Goal: Transaction & Acquisition: Purchase product/service

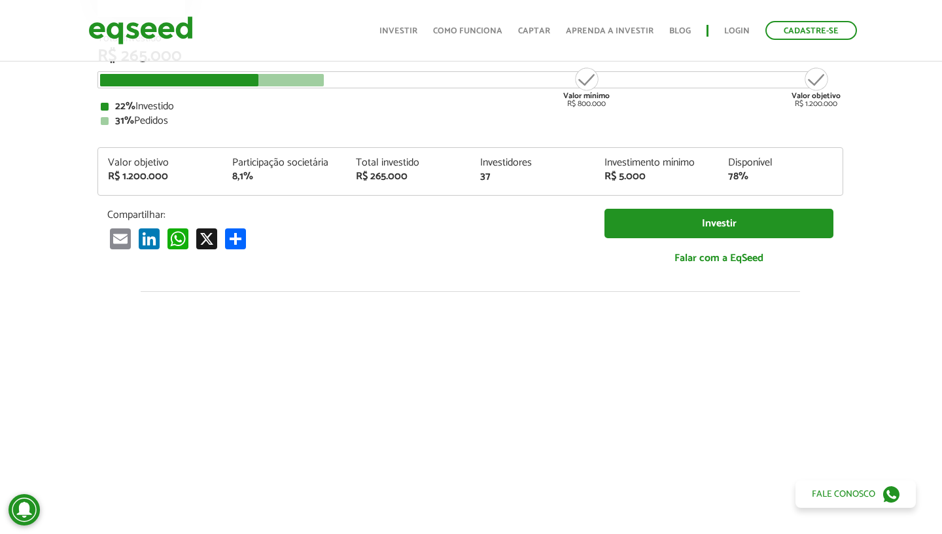
scroll to position [195, 1]
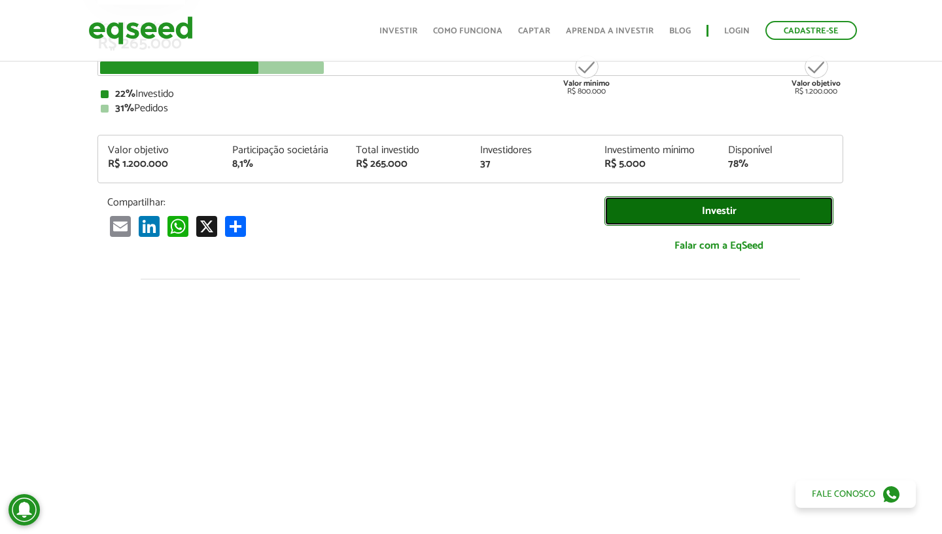
click at [670, 213] on link "Investir" at bounding box center [719, 210] width 229 height 29
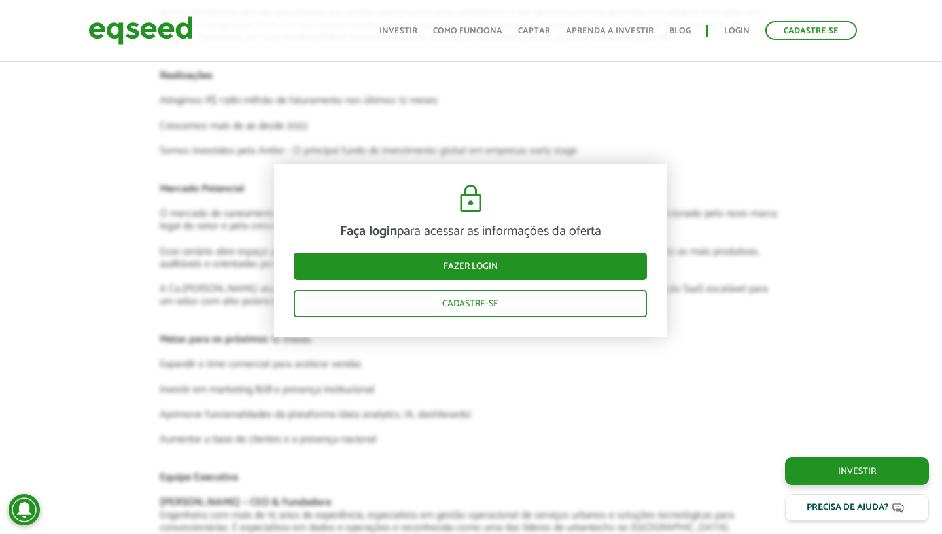
scroll to position [2110, 1]
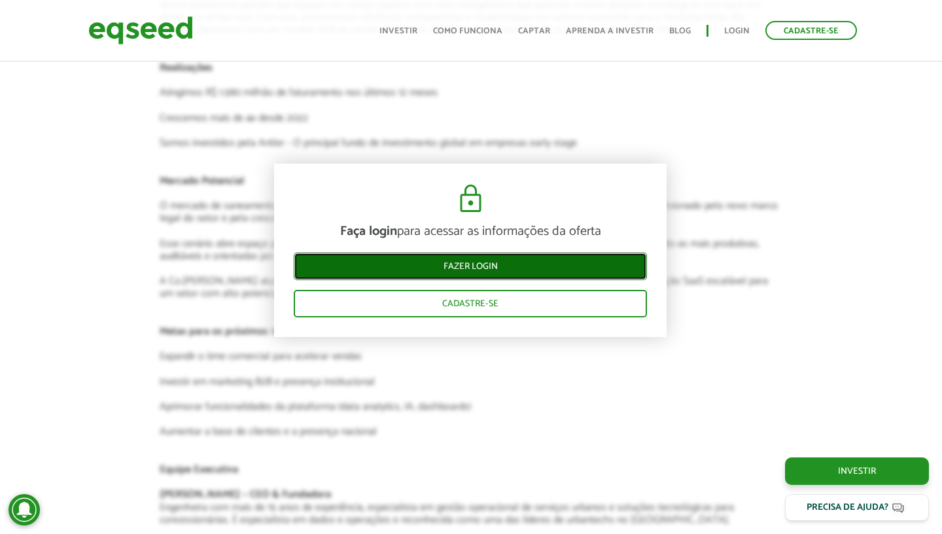
click at [444, 268] on link "Fazer login" at bounding box center [470, 266] width 353 height 27
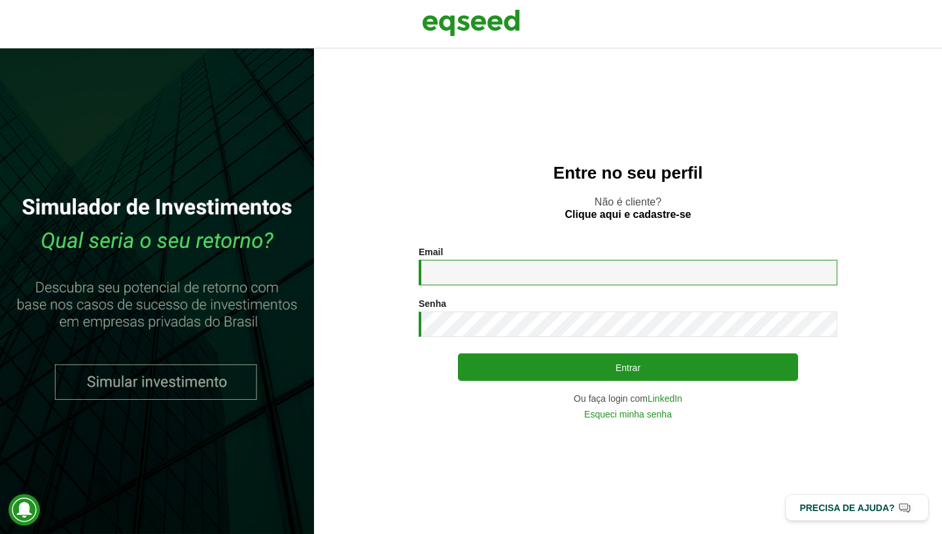
click at [592, 273] on input "Email *" at bounding box center [628, 273] width 419 height 26
type input "**********"
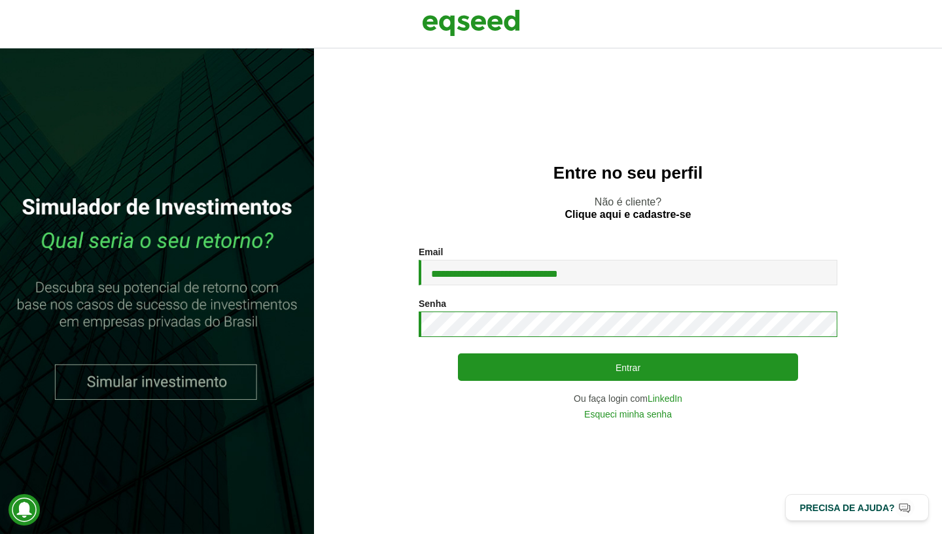
click at [458, 353] on button "Entrar" at bounding box center [628, 366] width 340 height 27
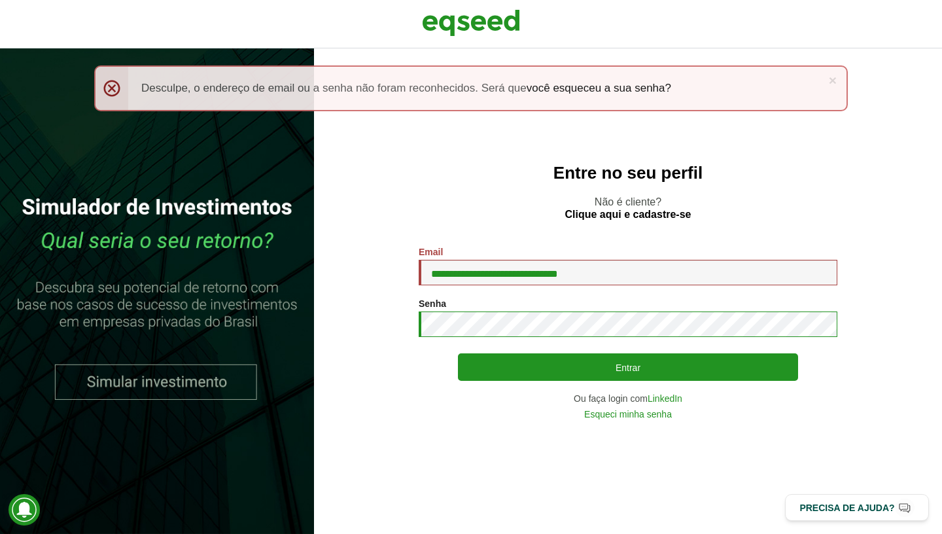
click at [458, 353] on button "Entrar" at bounding box center [628, 366] width 340 height 27
click at [665, 397] on link "LinkedIn" at bounding box center [665, 398] width 35 height 9
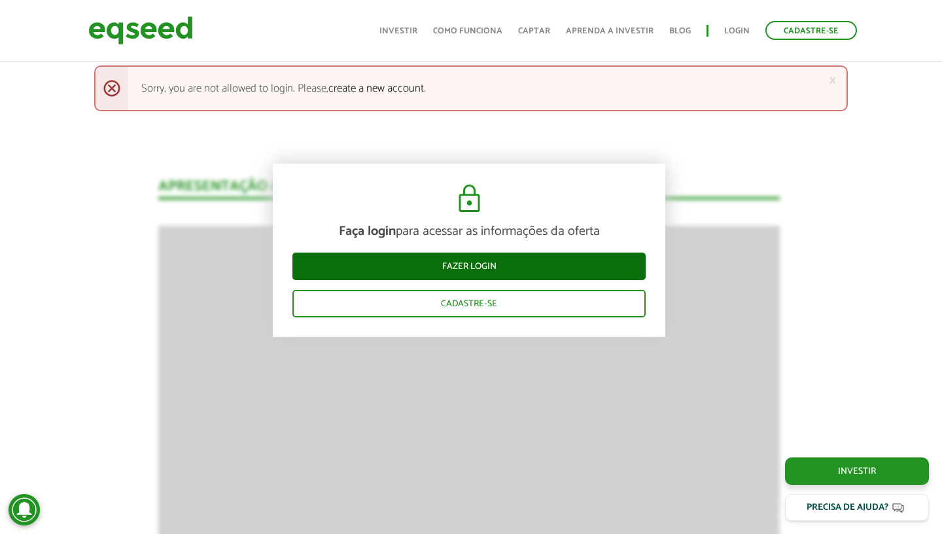
scroll to position [1239, 2]
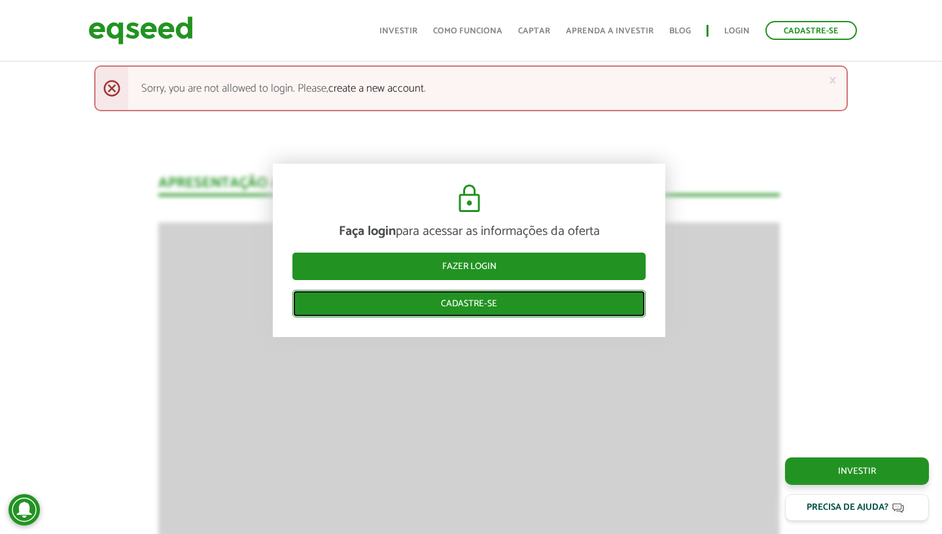
click at [482, 307] on link "Cadastre-se" at bounding box center [468, 303] width 353 height 27
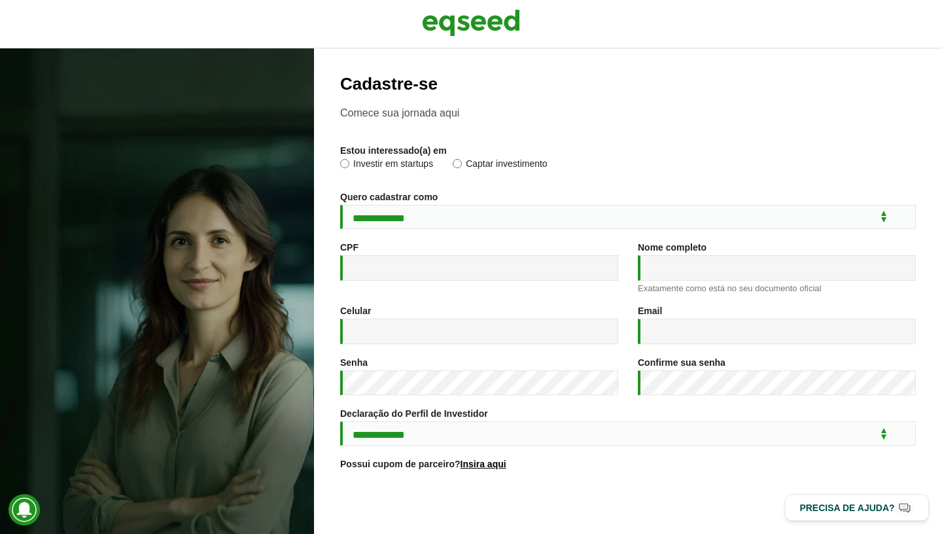
scroll to position [132, 0]
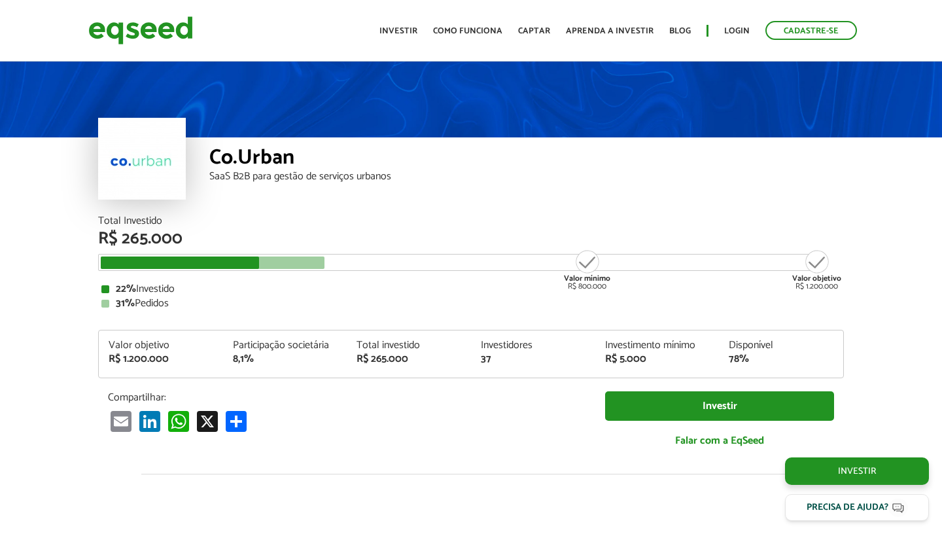
scroll to position [1239, 2]
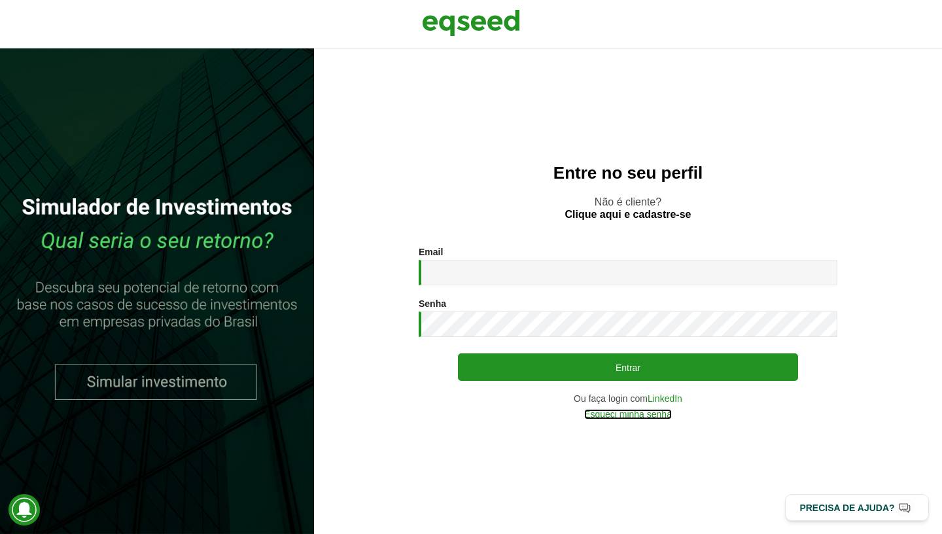
click at [642, 416] on link "Esqueci minha senha" at bounding box center [628, 414] width 88 height 9
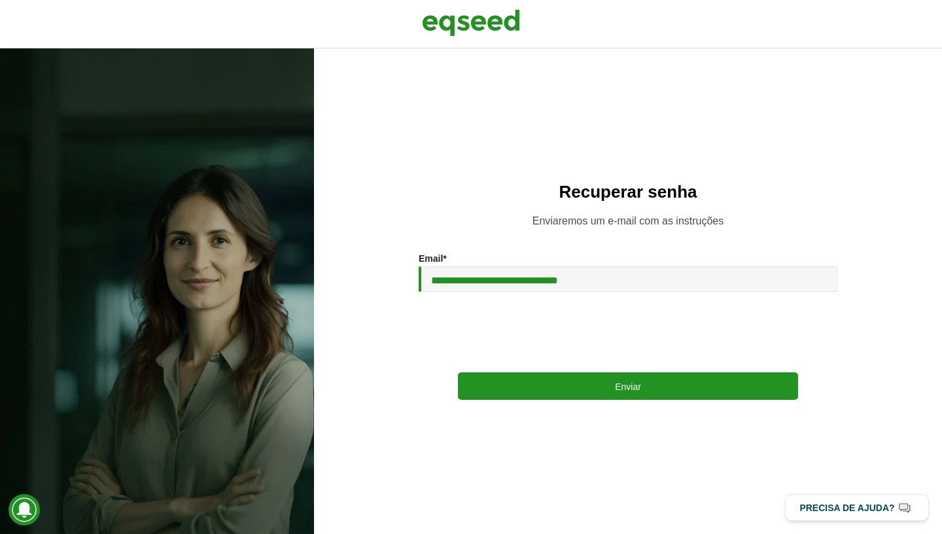
type input "**********"
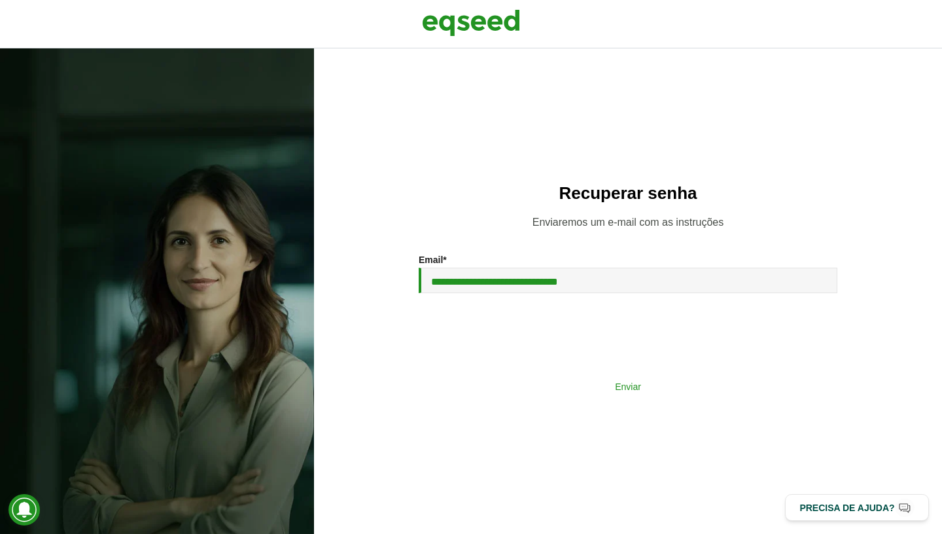
click at [549, 380] on button "Enviar" at bounding box center [628, 386] width 340 height 25
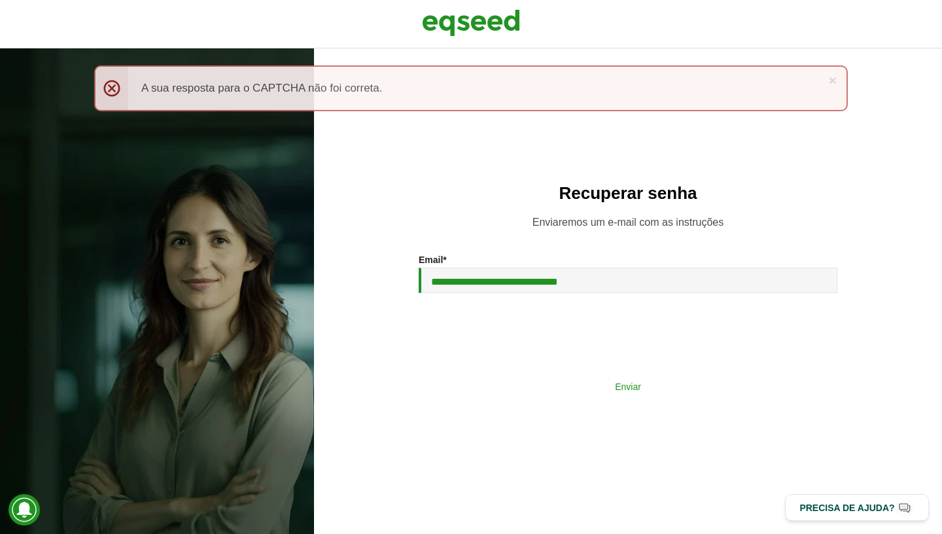
click at [535, 380] on button "Enviar" at bounding box center [628, 386] width 340 height 25
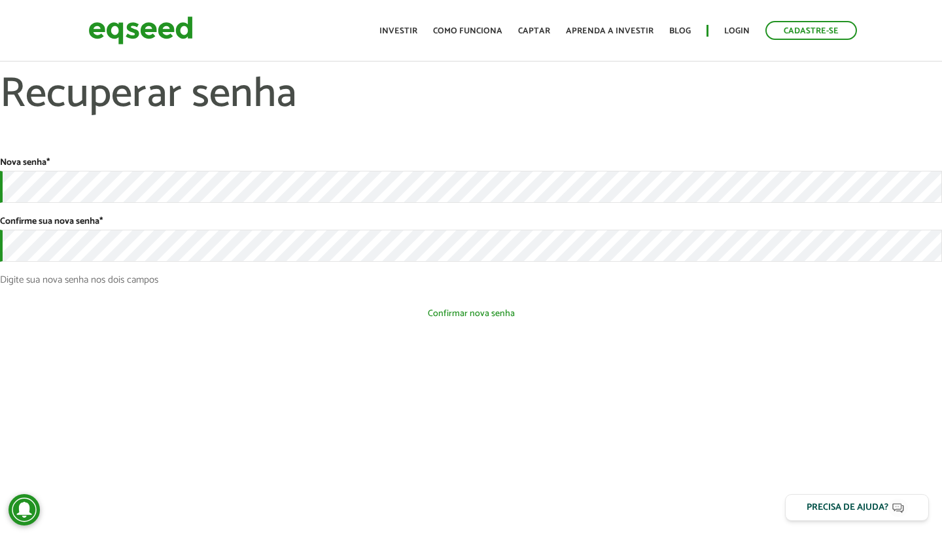
click at [334, 319] on button "Confirmar nova senha" at bounding box center [471, 313] width 942 height 25
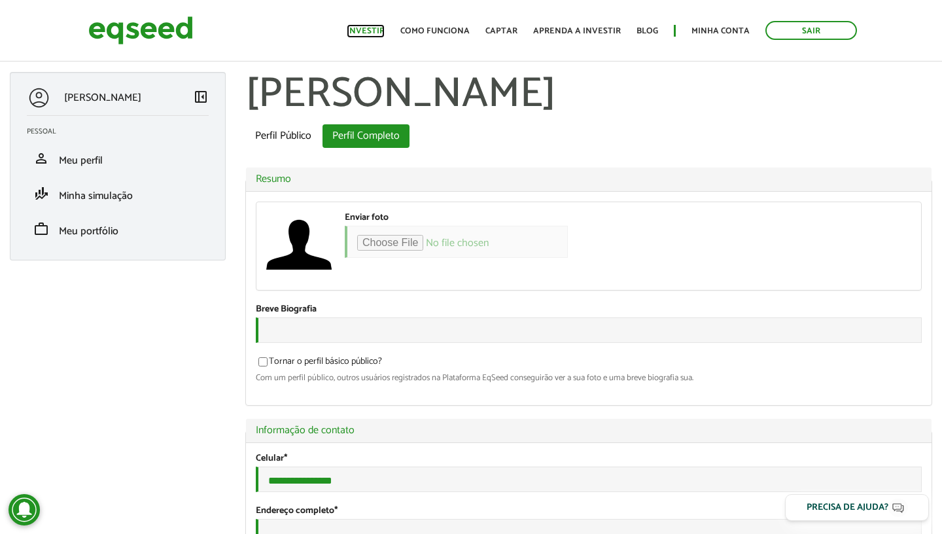
click at [365, 33] on link "Investir" at bounding box center [366, 31] width 38 height 9
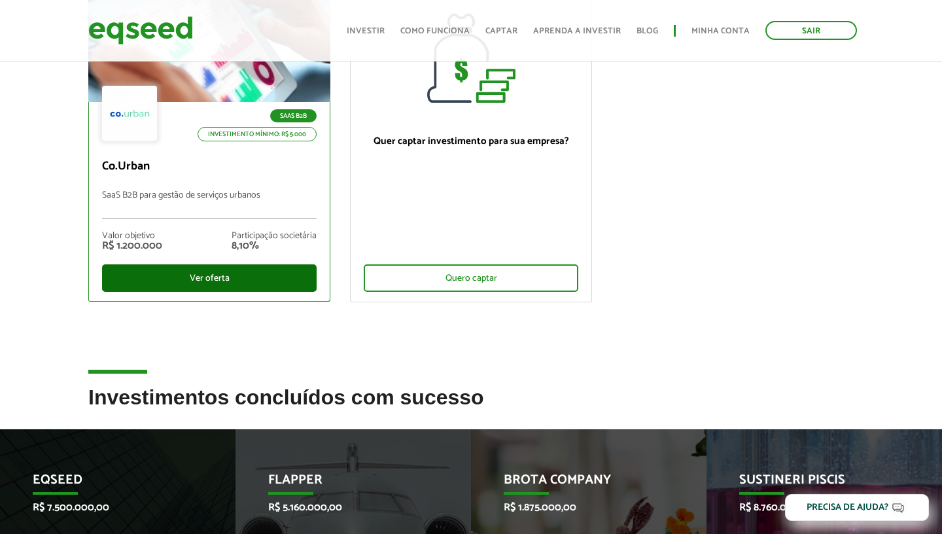
scroll to position [188, 0]
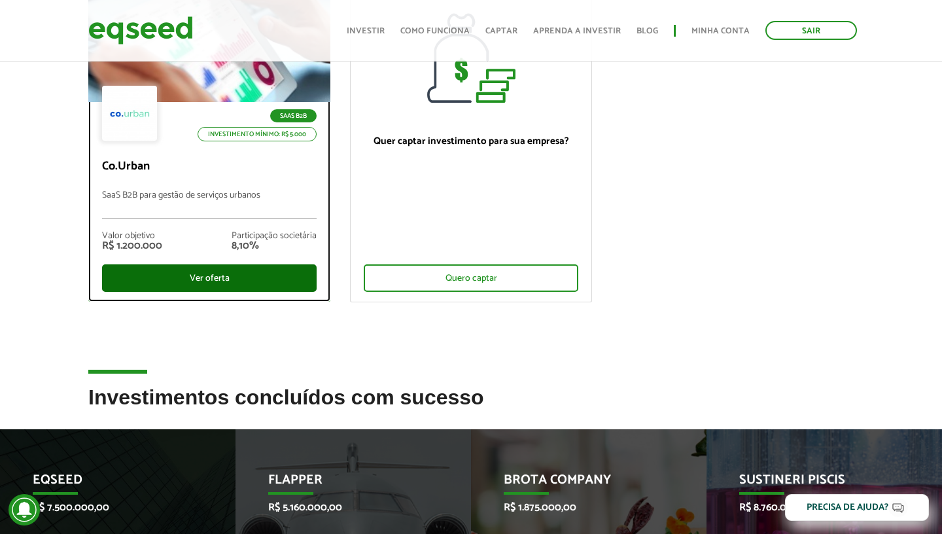
click at [213, 279] on div "Ver oferta" at bounding box center [209, 277] width 215 height 27
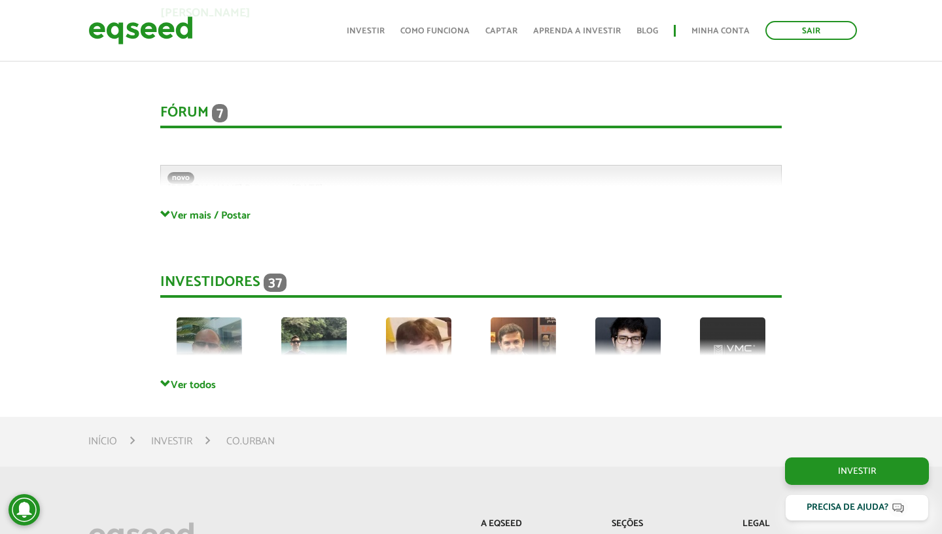
scroll to position [3001, 0]
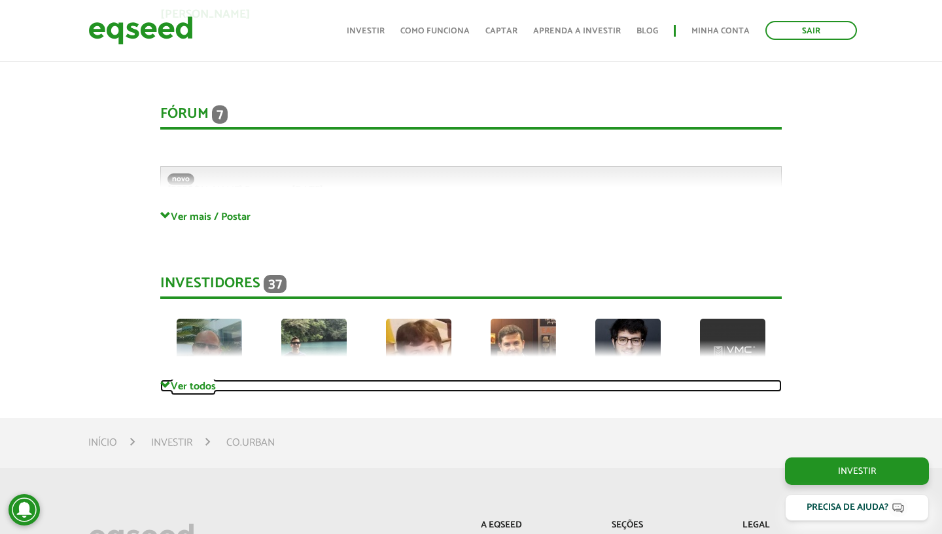
click at [194, 391] on link "Ver todos" at bounding box center [471, 386] width 622 height 12
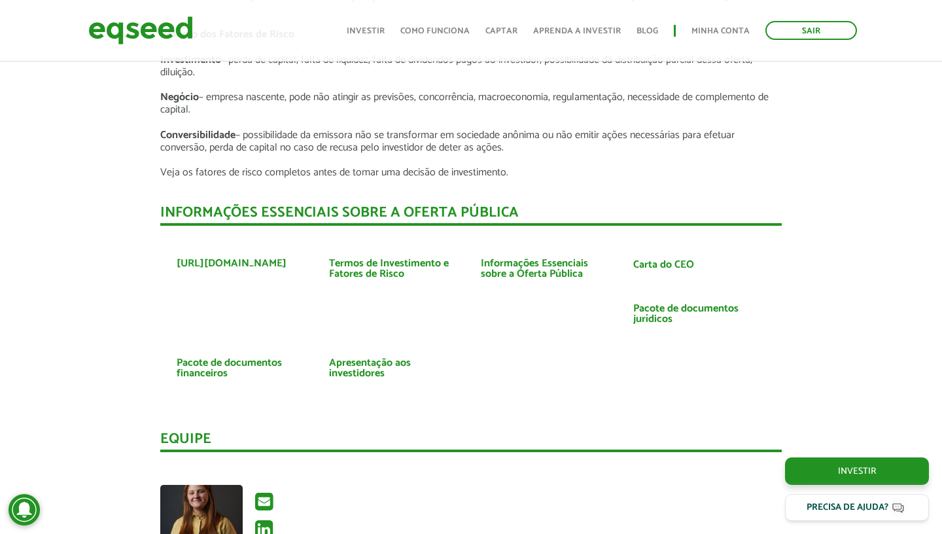
scroll to position [2429, 0]
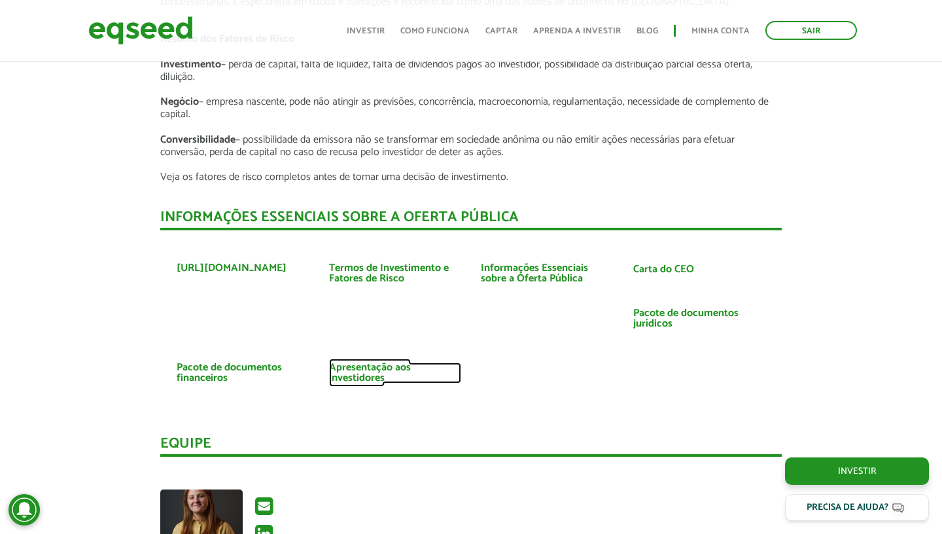
click at [367, 366] on link "Apresentação aos investidores" at bounding box center [395, 373] width 133 height 21
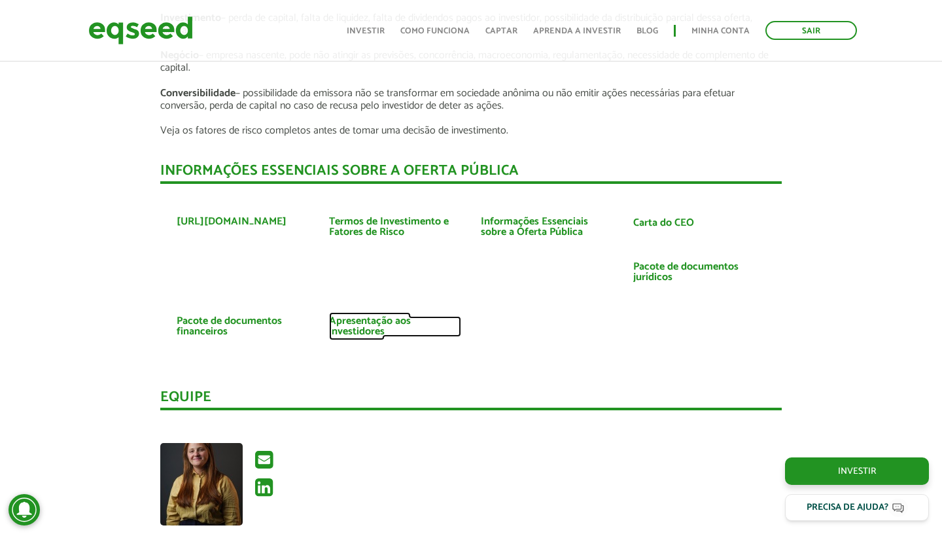
scroll to position [2672, 0]
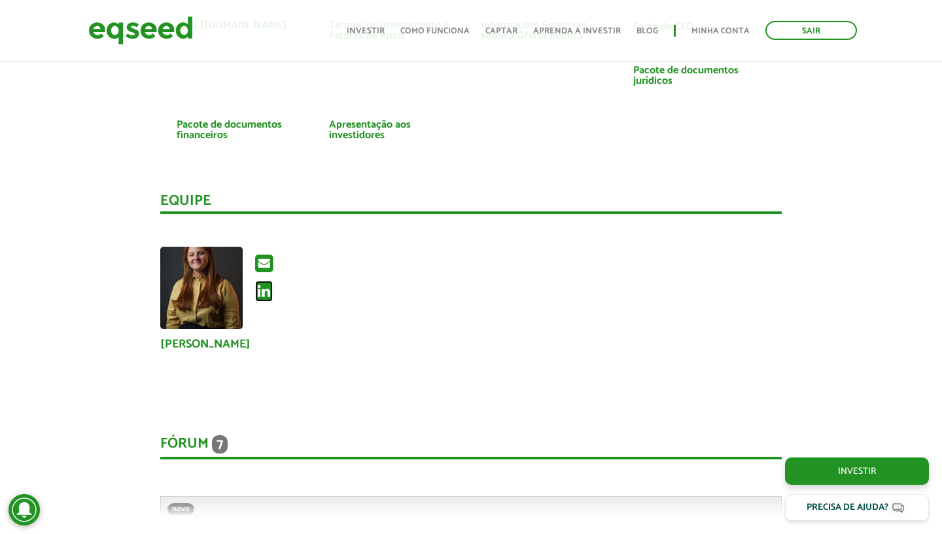
click at [266, 291] on icon at bounding box center [264, 291] width 18 height 21
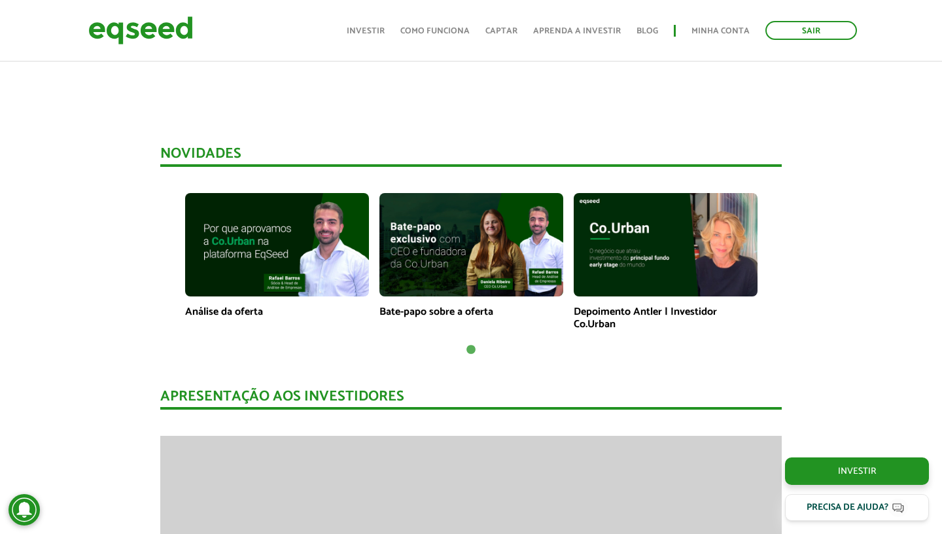
scroll to position [826, 0]
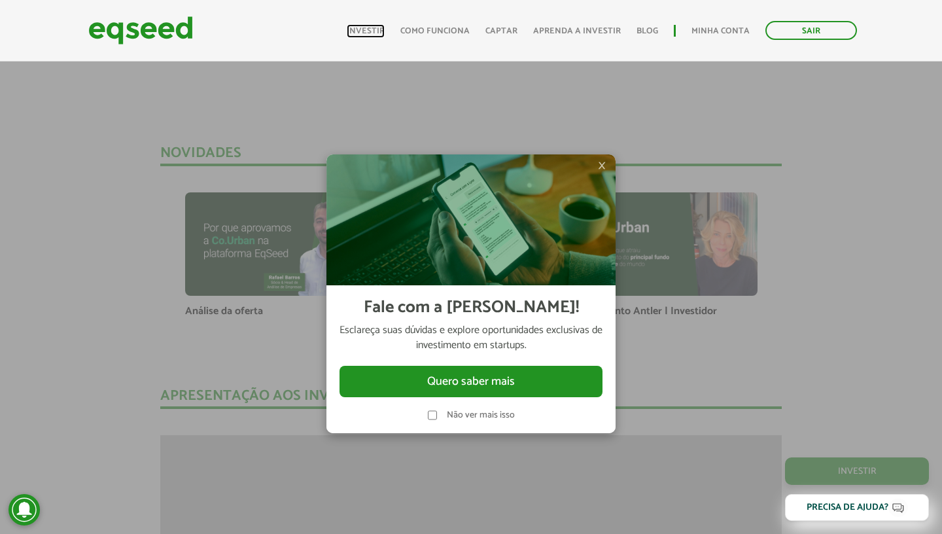
click at [385, 31] on link "Investir" at bounding box center [366, 31] width 38 height 9
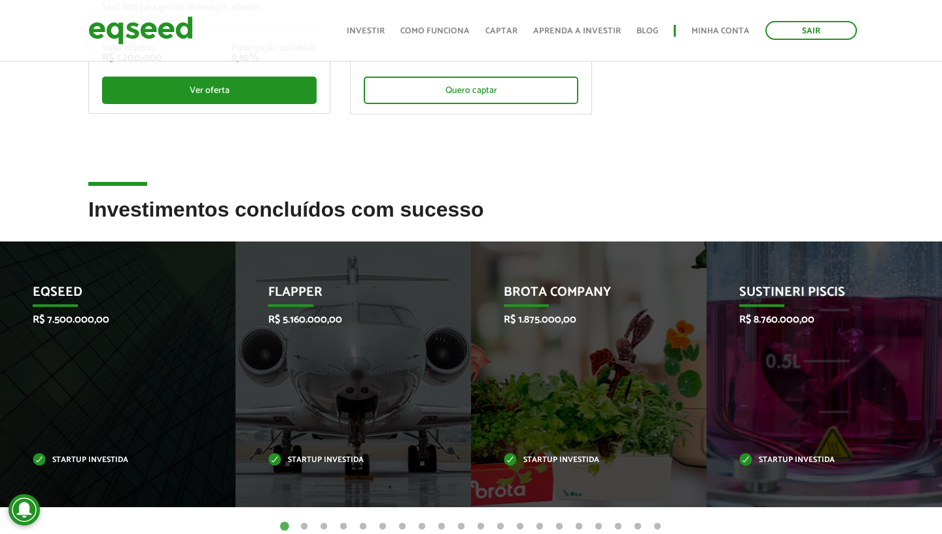
scroll to position [508, 0]
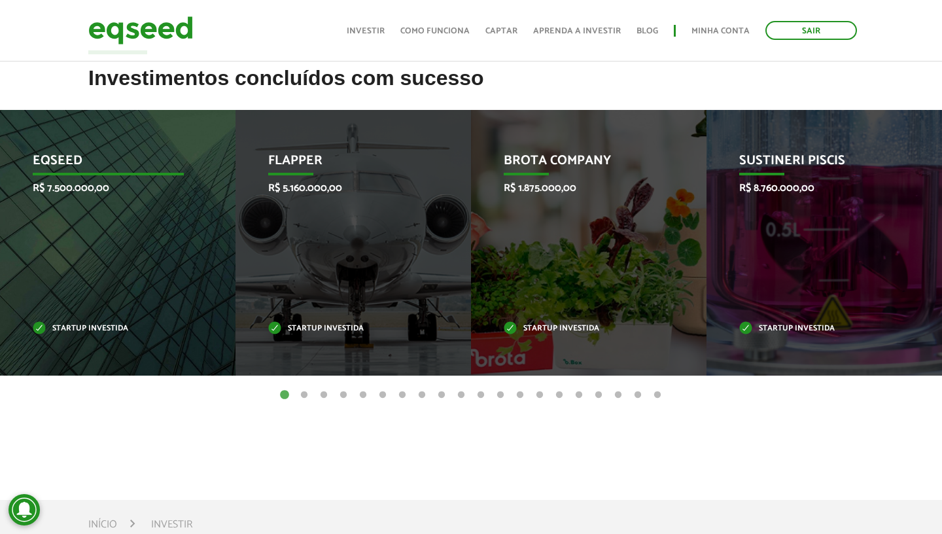
click at [71, 156] on p "EqSeed" at bounding box center [108, 164] width 151 height 22
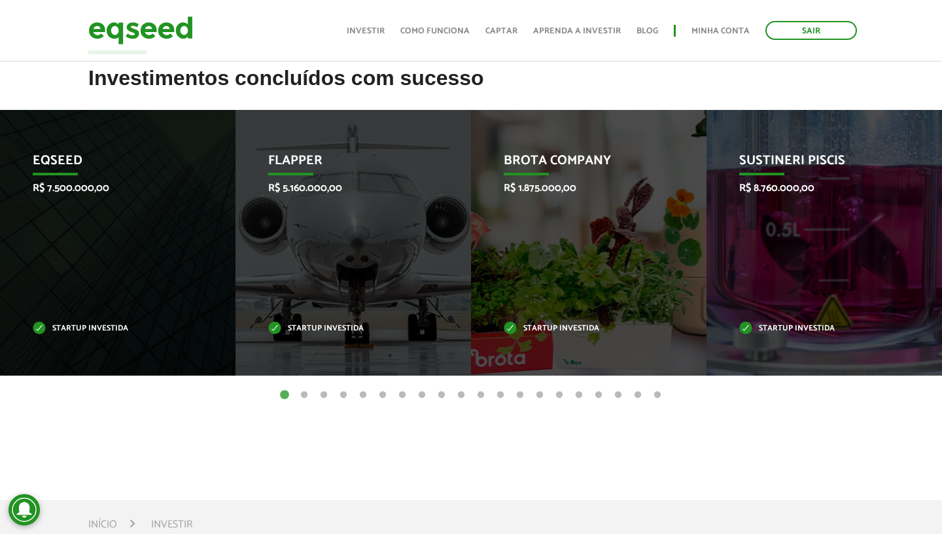
click at [302, 395] on button "2" at bounding box center [304, 395] width 13 height 13
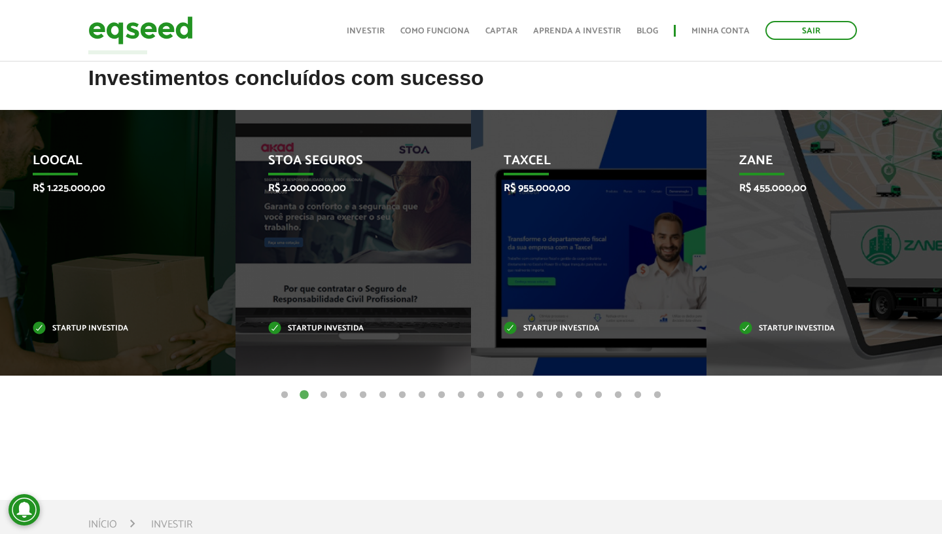
click at [320, 393] on button "3" at bounding box center [323, 395] width 13 height 13
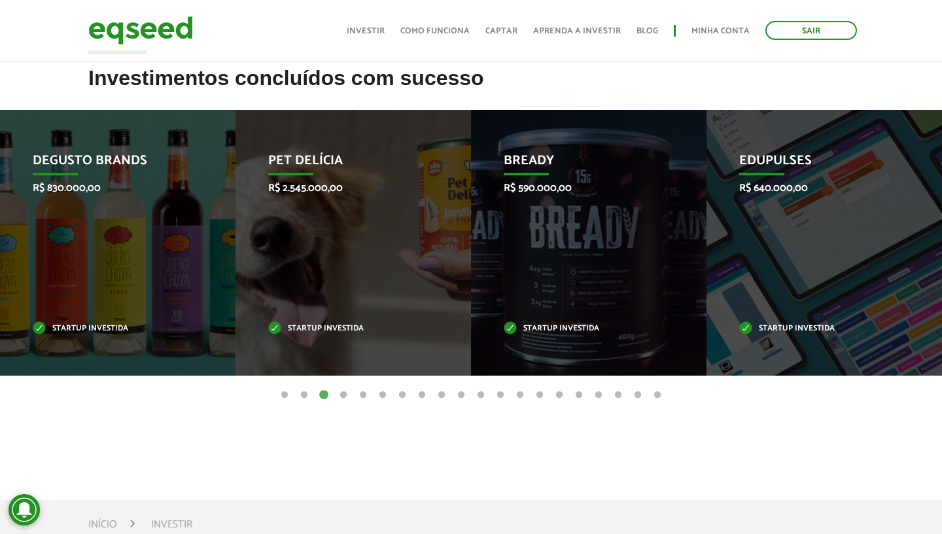
click at [340, 391] on button "4" at bounding box center [343, 395] width 13 height 13
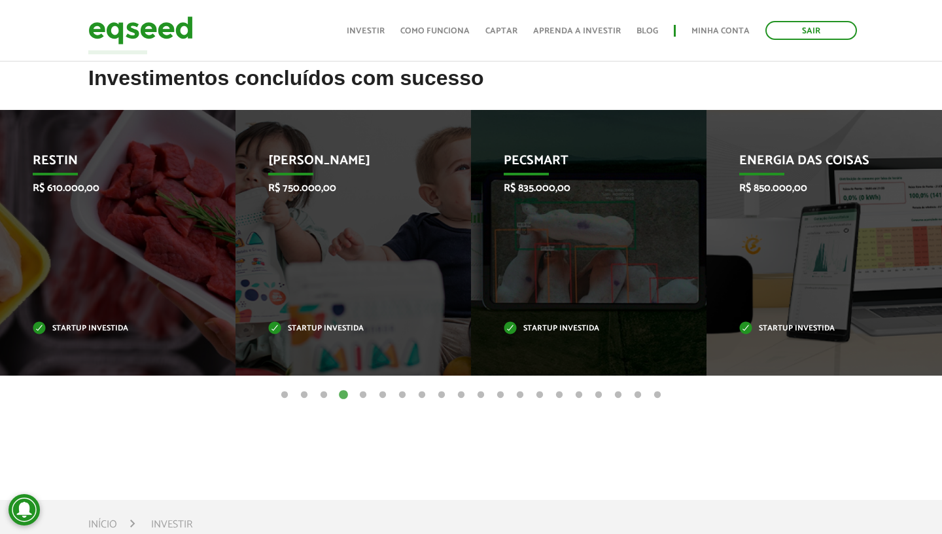
click at [364, 393] on button "5" at bounding box center [363, 395] width 13 height 13
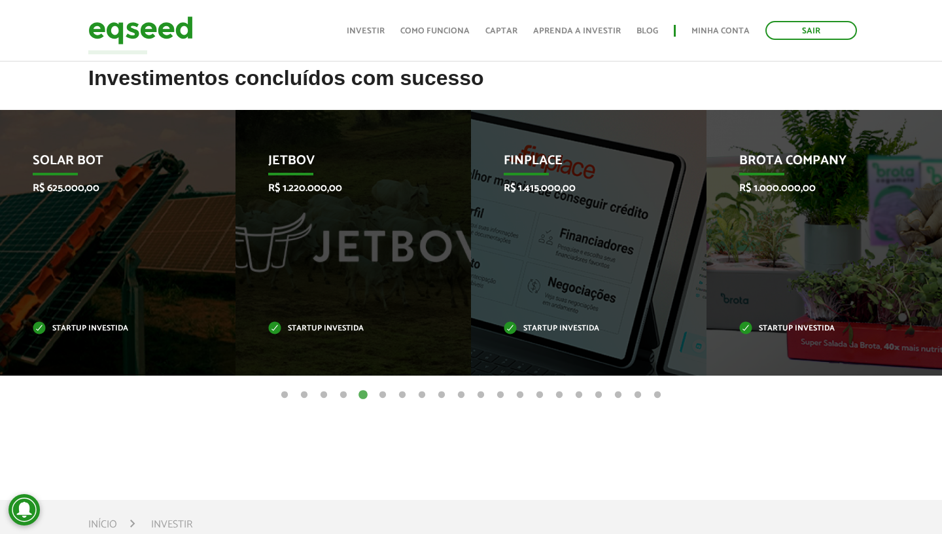
click at [382, 393] on button "6" at bounding box center [382, 395] width 13 height 13
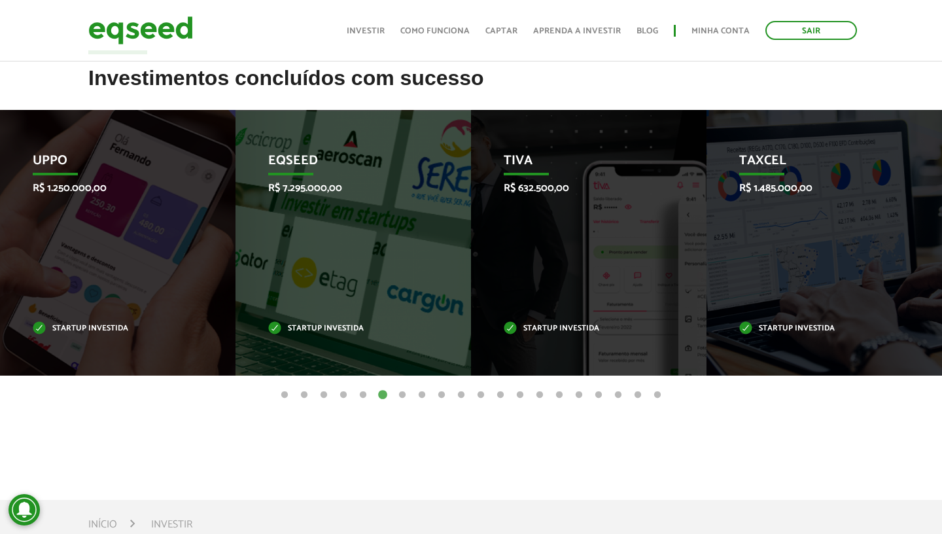
click at [404, 393] on button "7" at bounding box center [402, 395] width 13 height 13
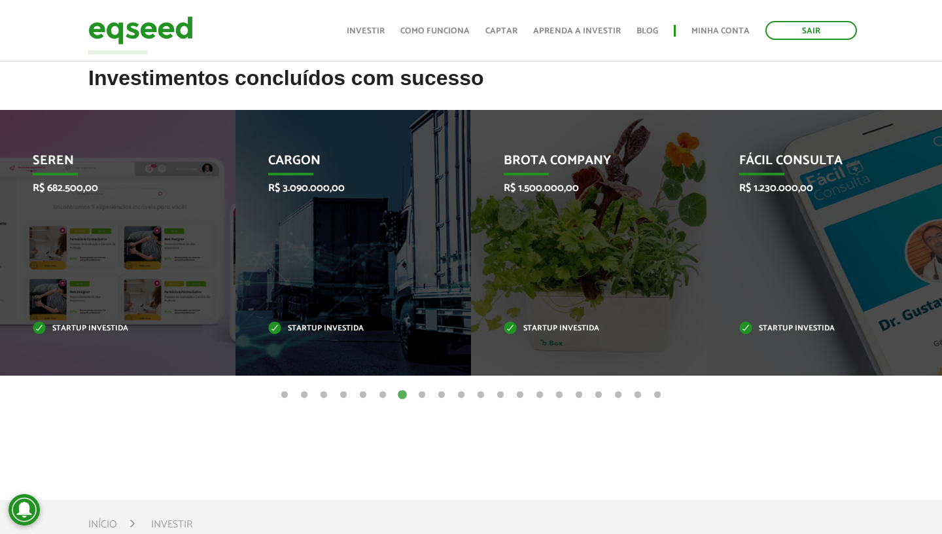
click at [423, 395] on button "8" at bounding box center [422, 395] width 13 height 13
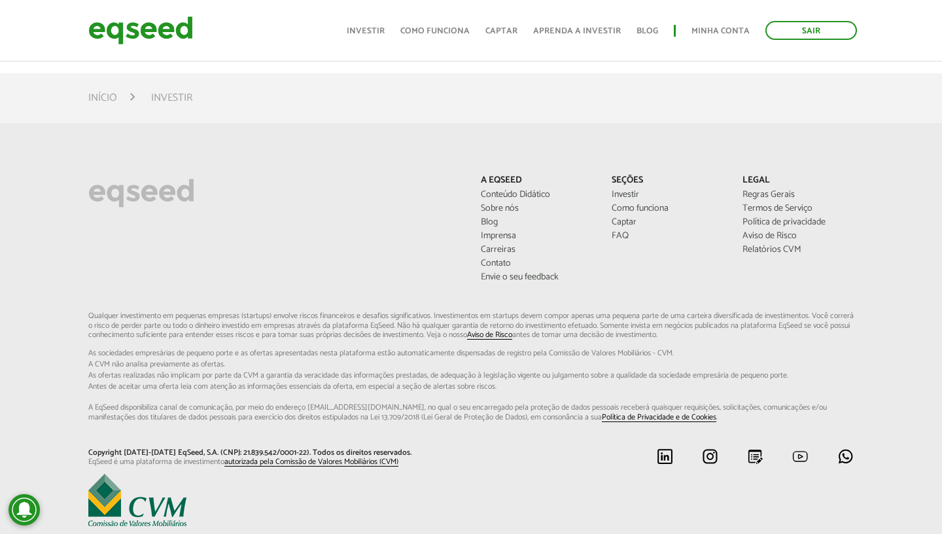
scroll to position [981, 0]
